Goal: Navigation & Orientation: Understand site structure

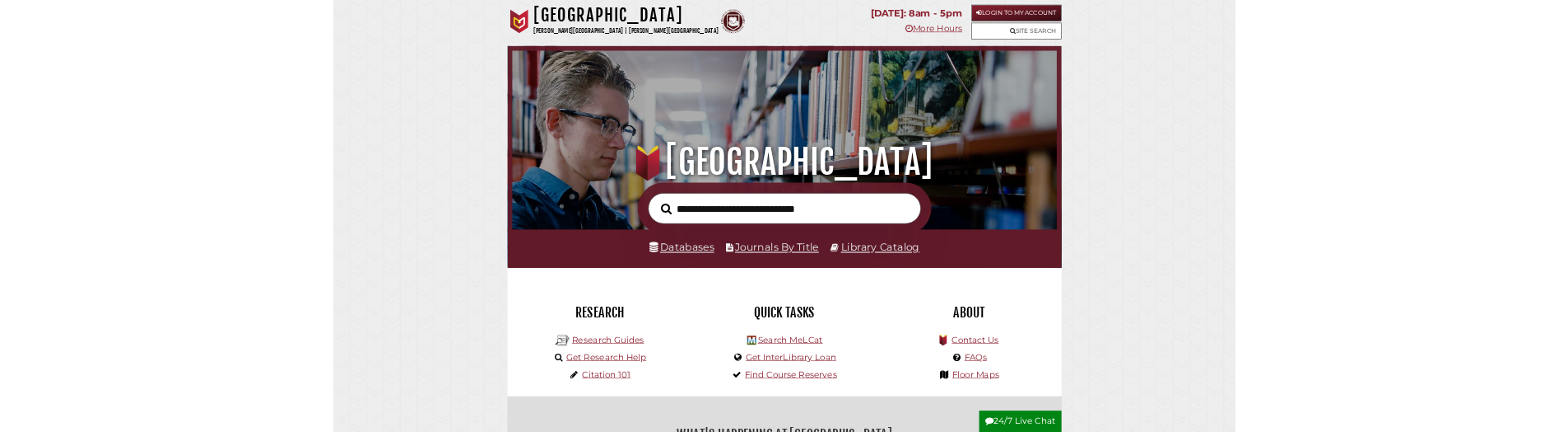
scroll to position [314, 939]
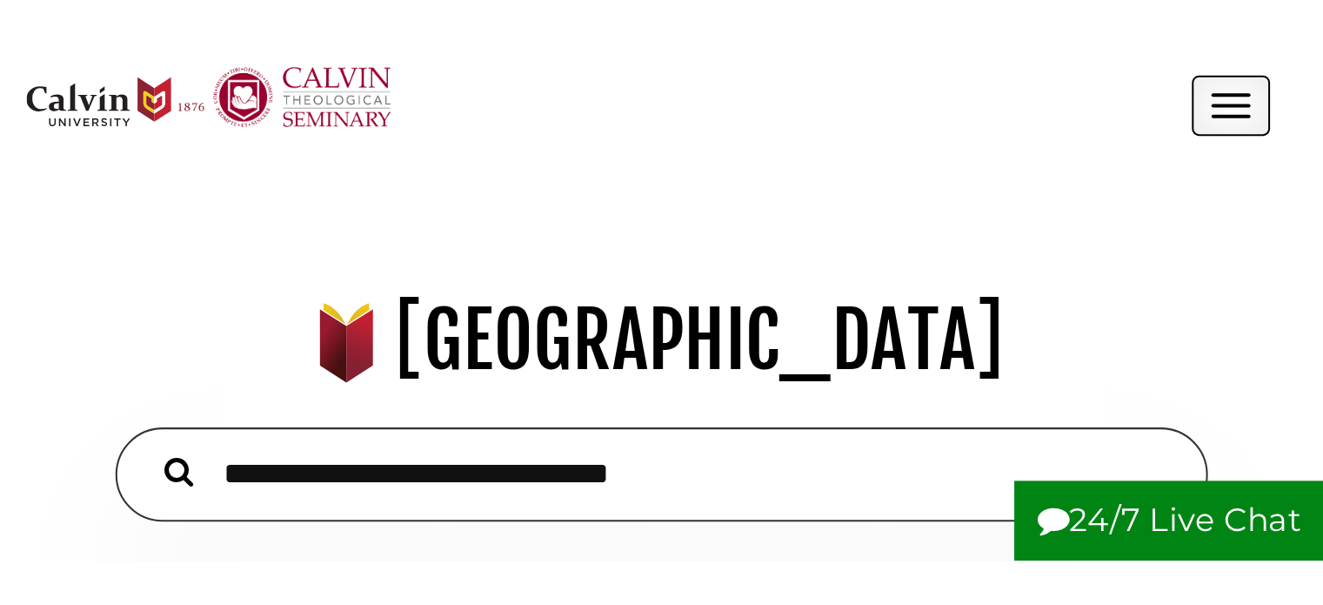
scroll to position [331, 992]
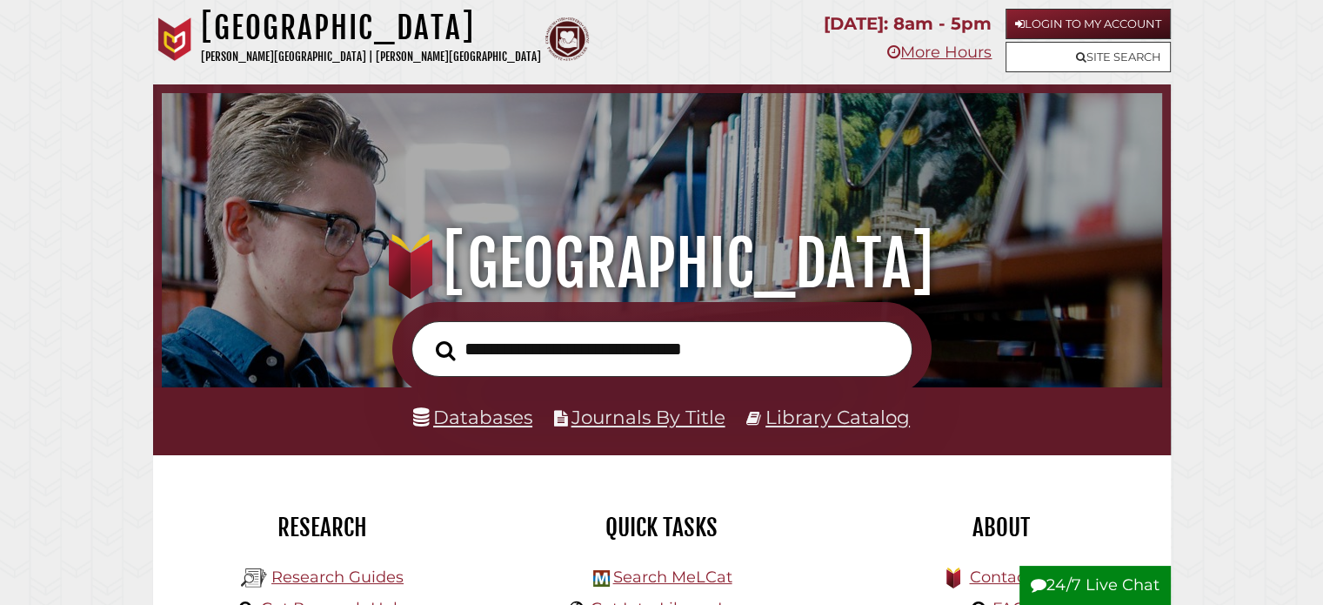
drag, startPoint x: 1047, startPoint y: 192, endPoint x: 1221, endPoint y: 176, distance: 174.8
